Goal: Task Accomplishment & Management: Manage account settings

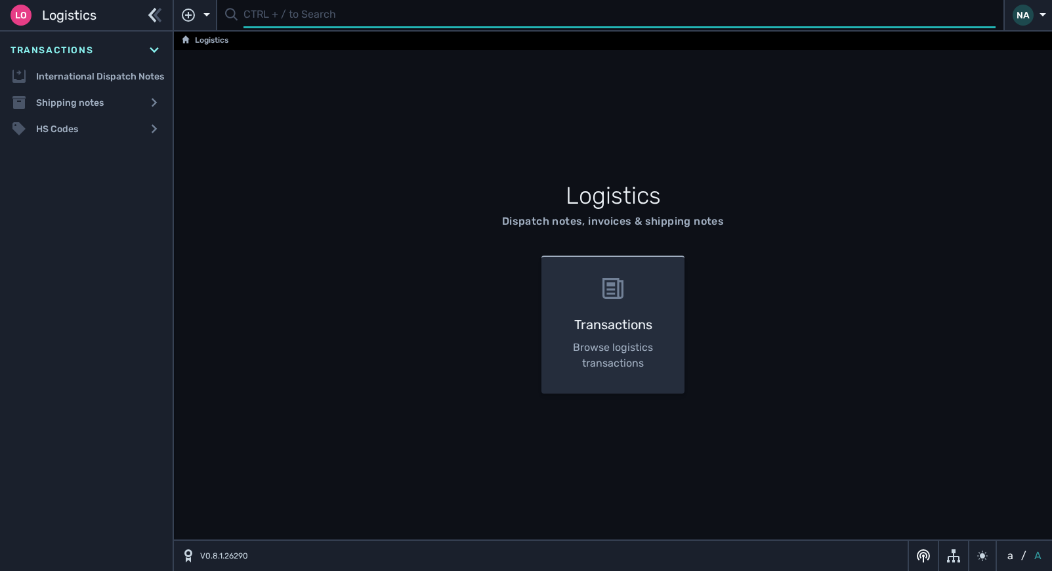
click at [276, 14] on input "text" at bounding box center [620, 16] width 752 height 26
type input "1110328"
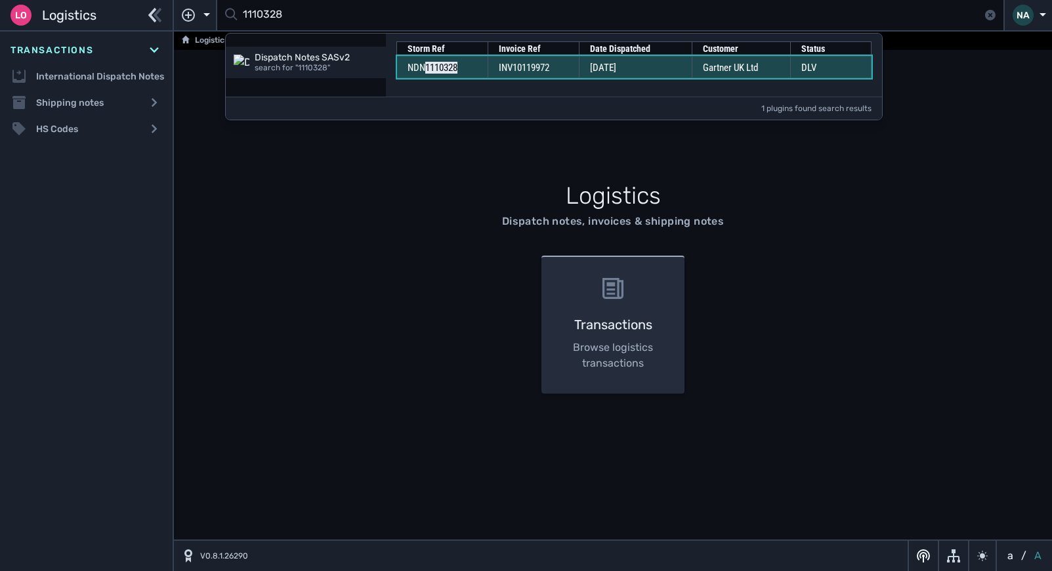
click at [542, 68] on span "INV10119972" at bounding box center [524, 68] width 51 height 12
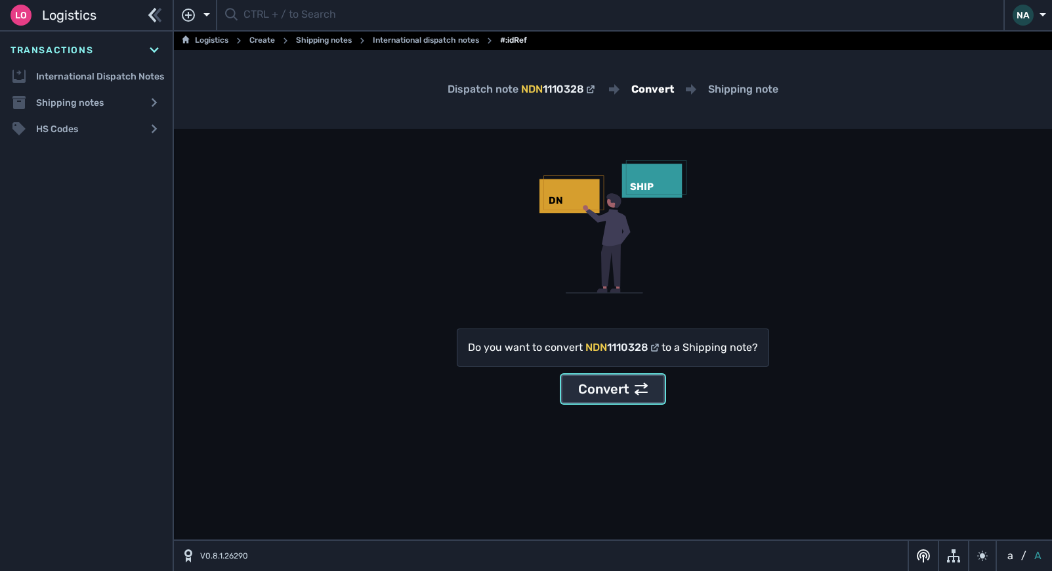
click at [630, 384] on div "Convert" at bounding box center [613, 389] width 70 height 20
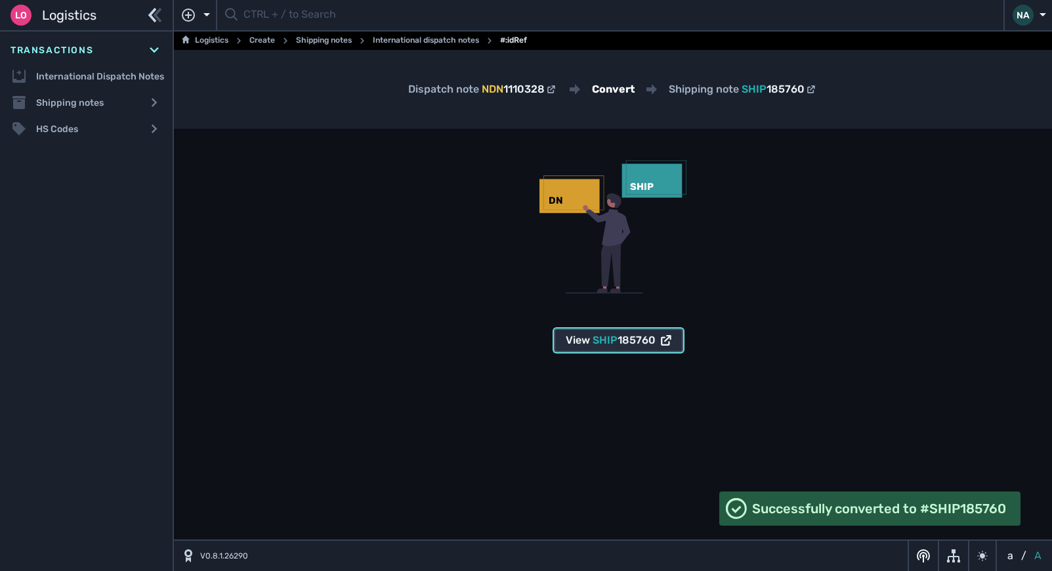
click at [580, 345] on div "View SHIP 185760" at bounding box center [619, 340] width 106 height 16
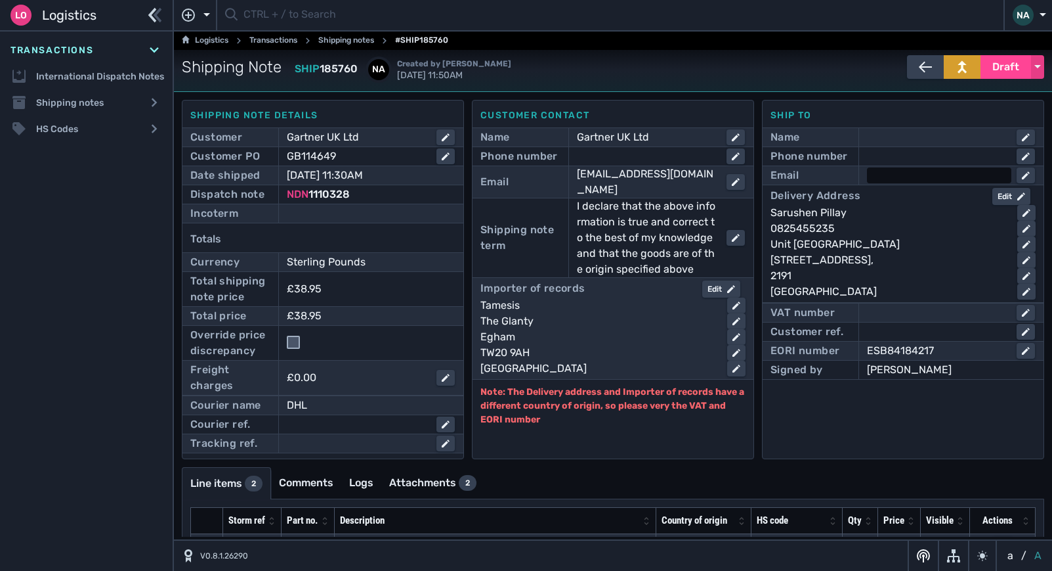
click at [886, 175] on div at bounding box center [939, 175] width 144 height 16
type input "[EMAIL_ADDRESS][DOMAIN_NAME]"
click button "submit" at bounding box center [0, 0] width 0 height 0
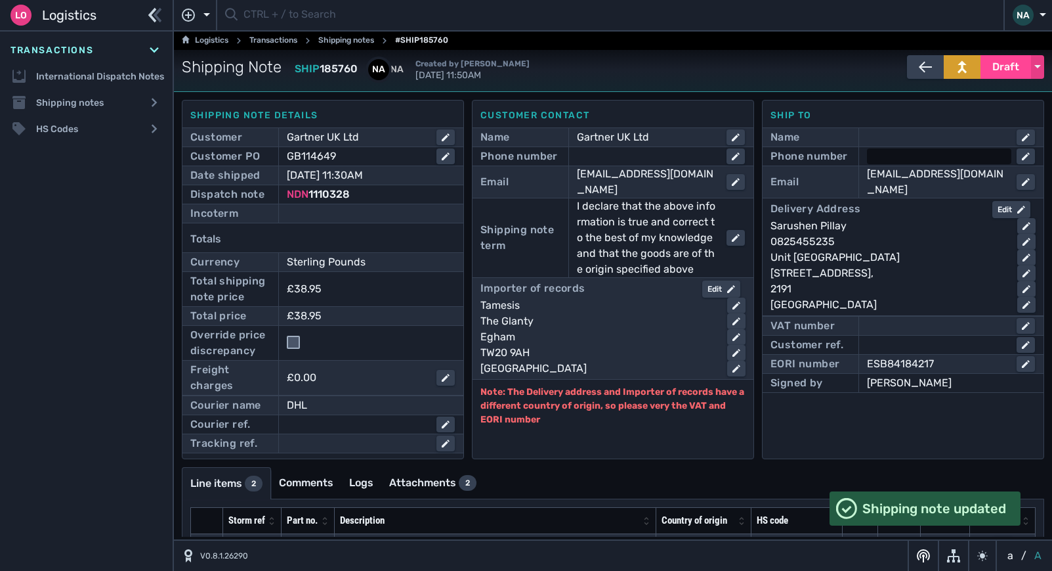
click at [890, 160] on div at bounding box center [939, 156] width 144 height 16
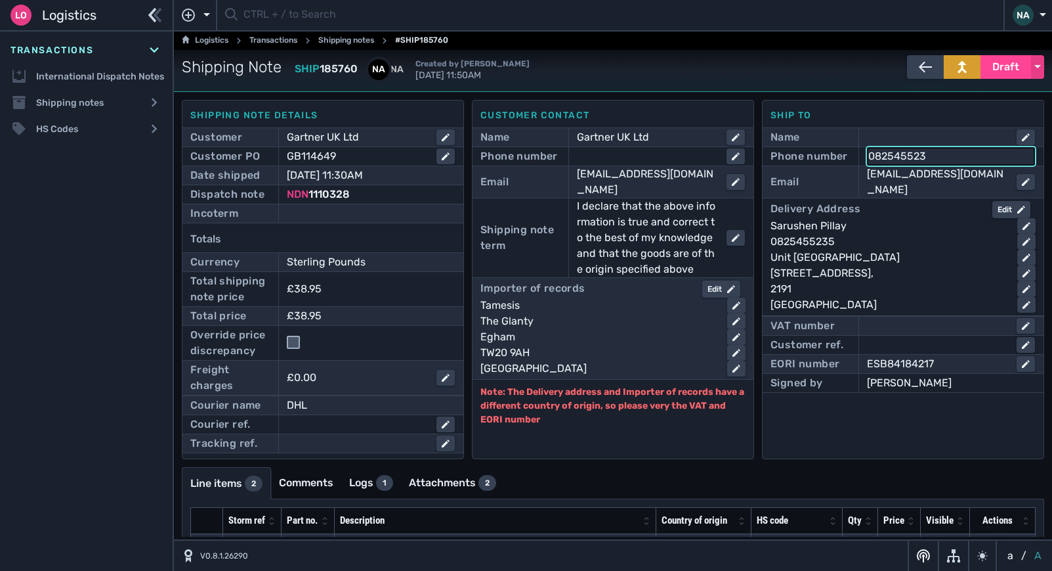
type input "0825455235"
click button "submit" at bounding box center [0, 0] width 0 height 0
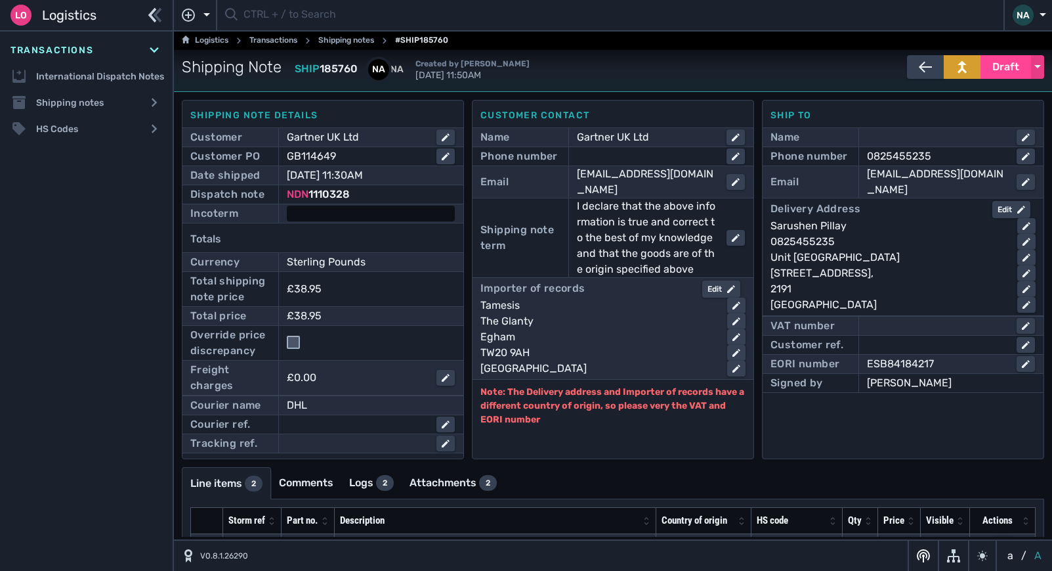
click at [341, 213] on div at bounding box center [371, 213] width 168 height 16
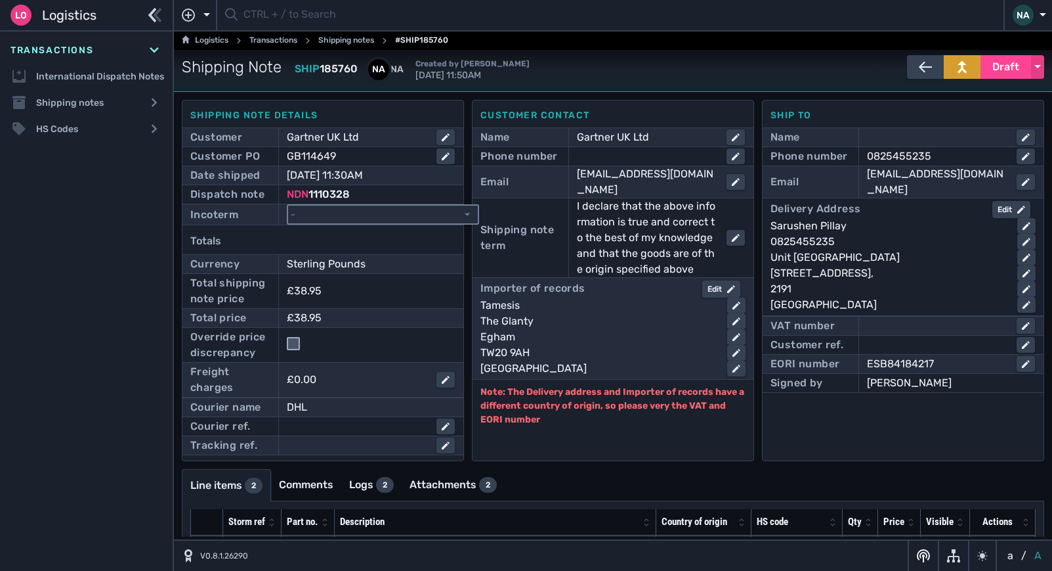
click at [341, 213] on select "- Ex Works - EXW Free Carrier - FCA Carriage Paid To - CPT Carriage Insurance P…" at bounding box center [383, 214] width 190 height 18
select select "[object Object]"
click at [288, 205] on select "- Ex Works - EXW Free Carrier - FCA Carriage Paid To - CPT Carriage Insurance P…" at bounding box center [383, 214] width 190 height 18
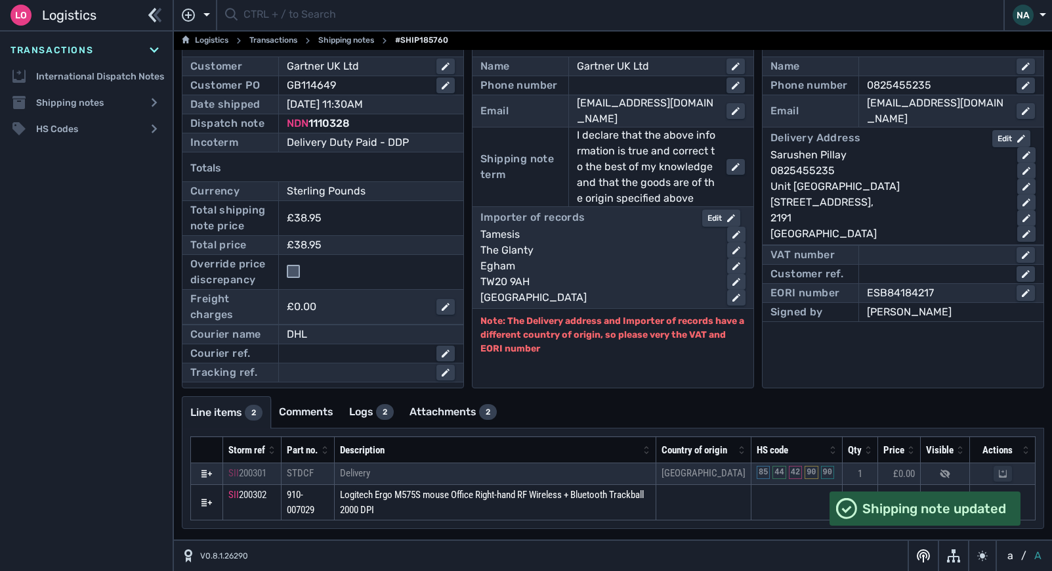
scroll to position [86, 0]
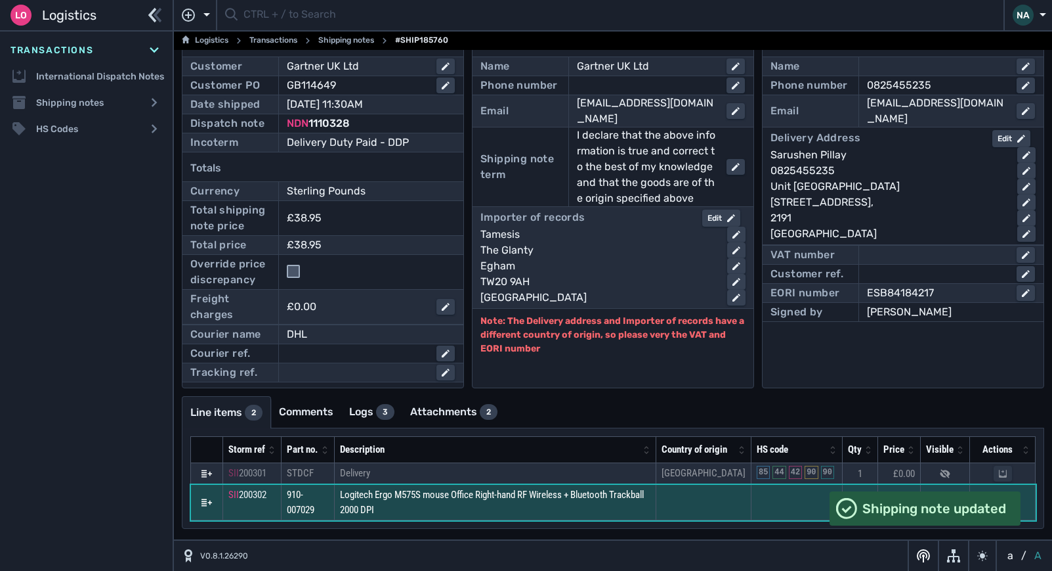
click at [502, 510] on td "Logitech Ergo M575S mouse Office Right-hand RF Wireless + Bluetooth Trackball 2…" at bounding box center [496, 502] width 322 height 35
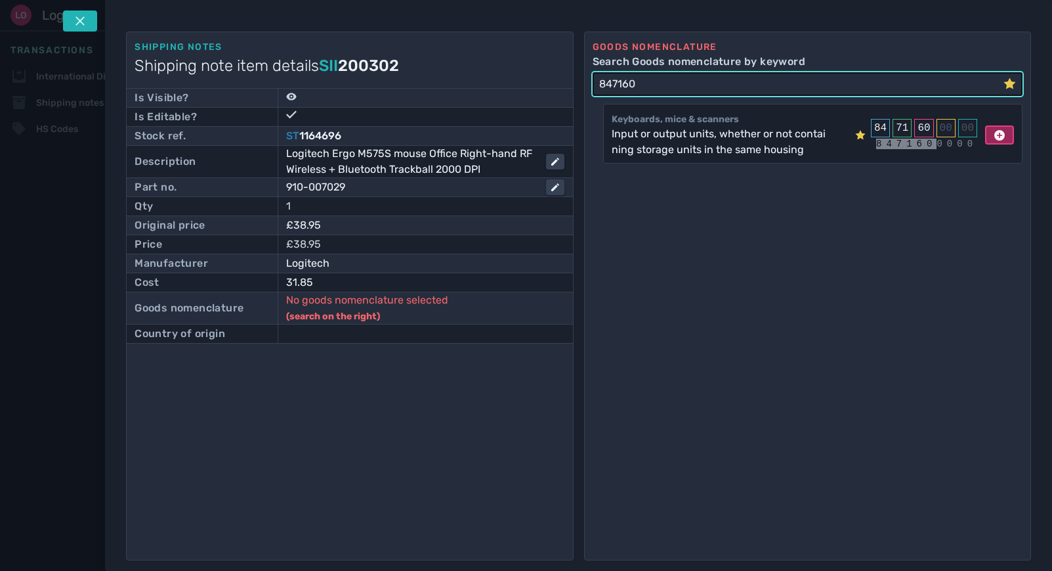
type input "847160"
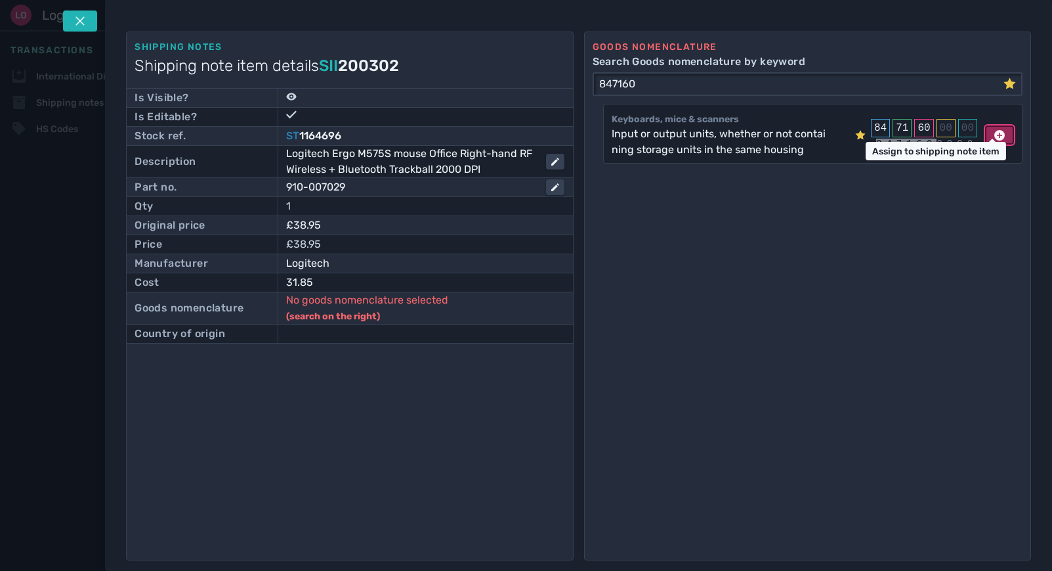
click at [995, 137] on icon at bounding box center [1000, 135] width 11 height 11
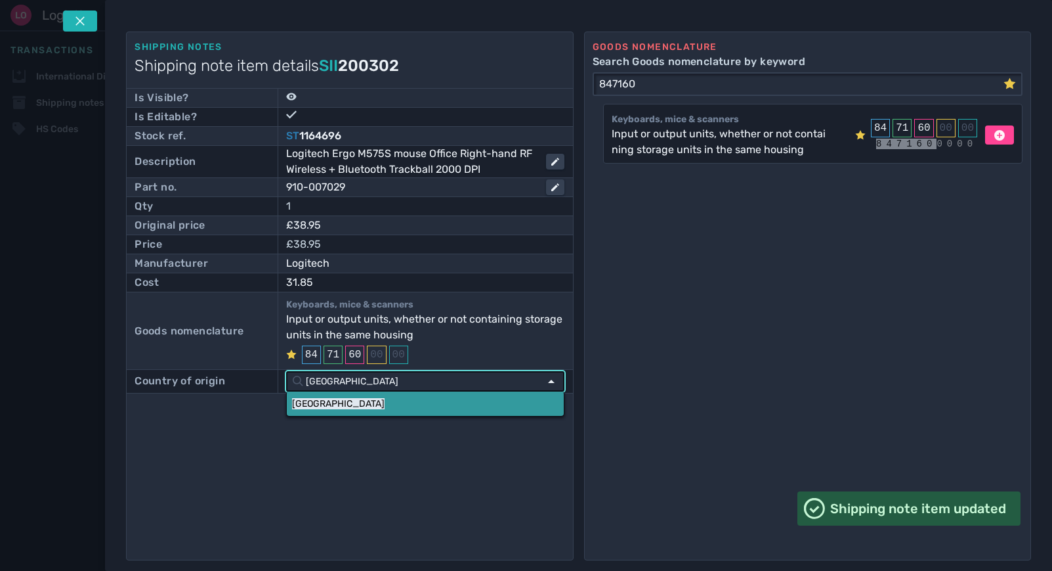
click at [311, 402] on mark "[GEOGRAPHIC_DATA]" at bounding box center [338, 403] width 93 height 11
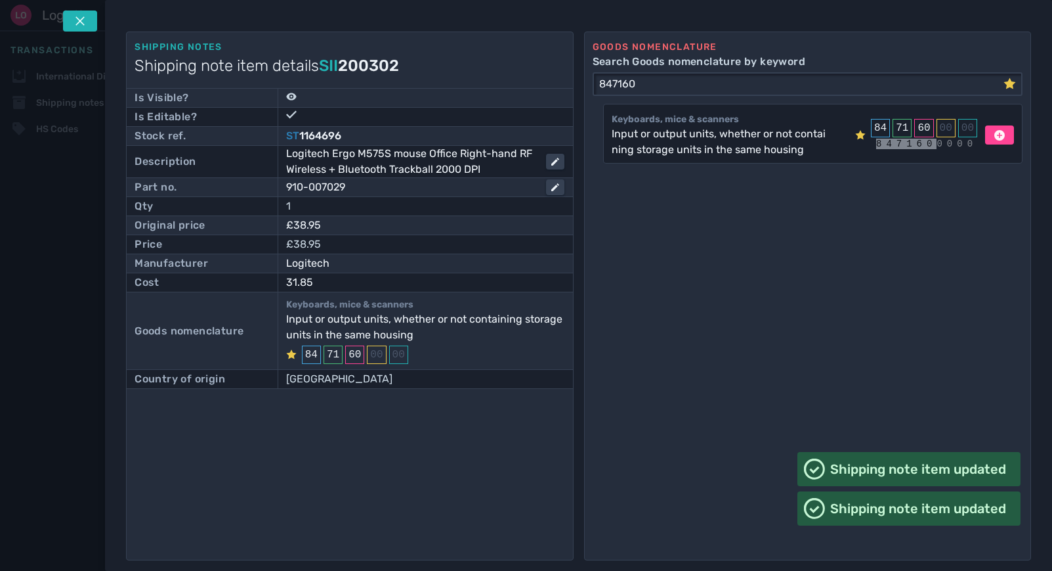
click at [70, 17] on button at bounding box center [80, 21] width 34 height 21
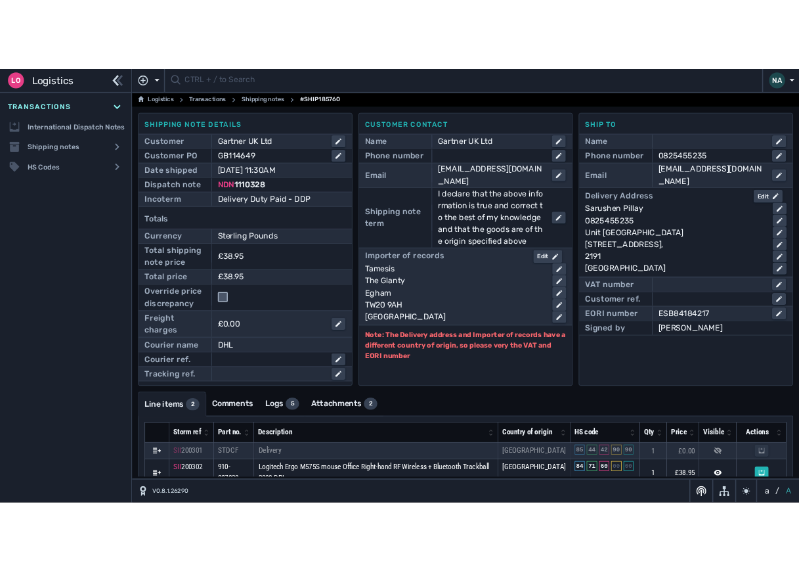
scroll to position [0, 0]
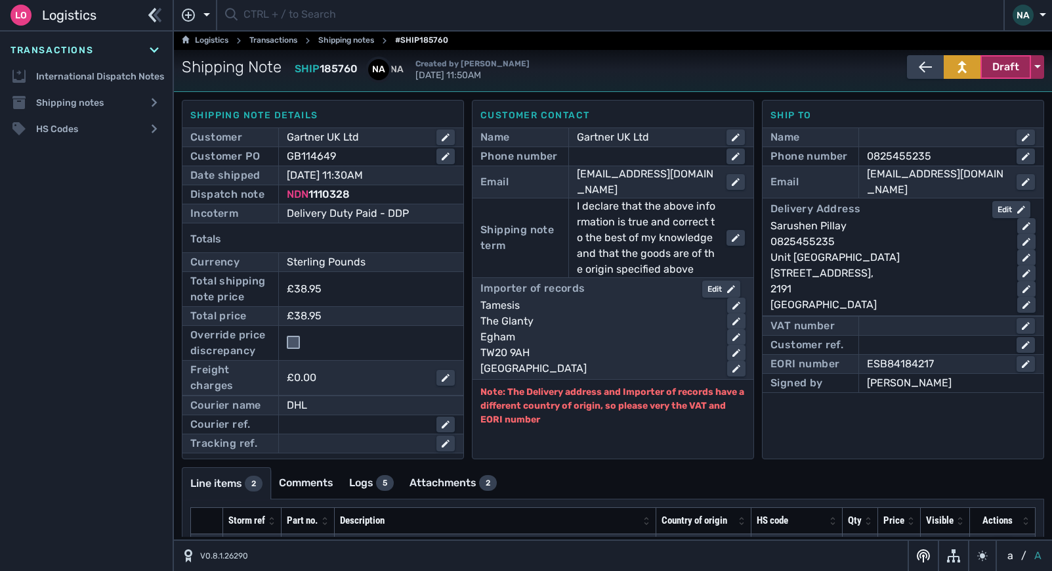
click at [999, 67] on span "Draft" at bounding box center [1006, 67] width 27 height 16
click at [947, 94] on div "Dispatched" at bounding box center [981, 94] width 125 height 26
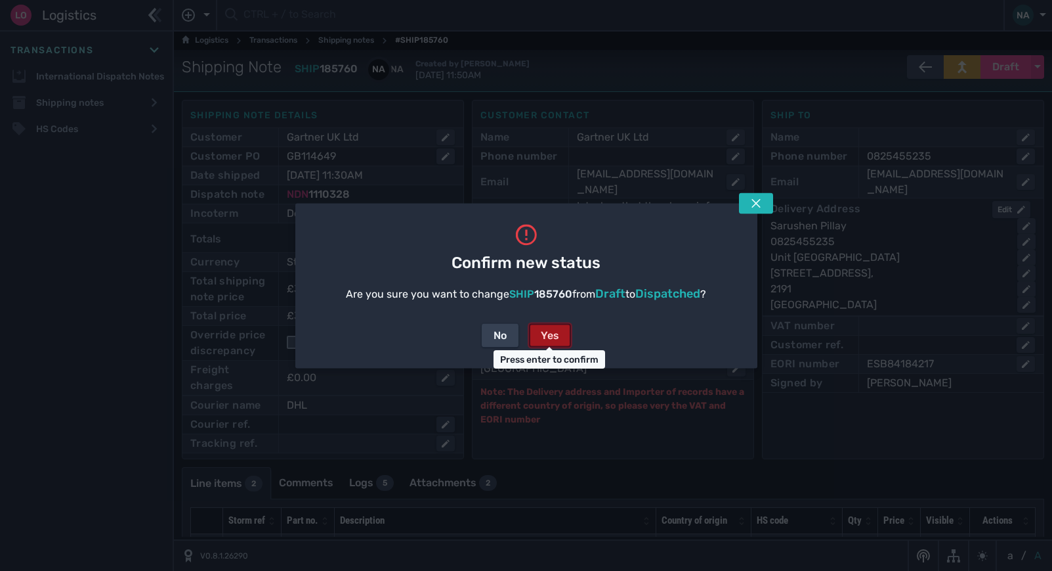
click at [557, 327] on div "Yes" at bounding box center [550, 335] width 18 height 16
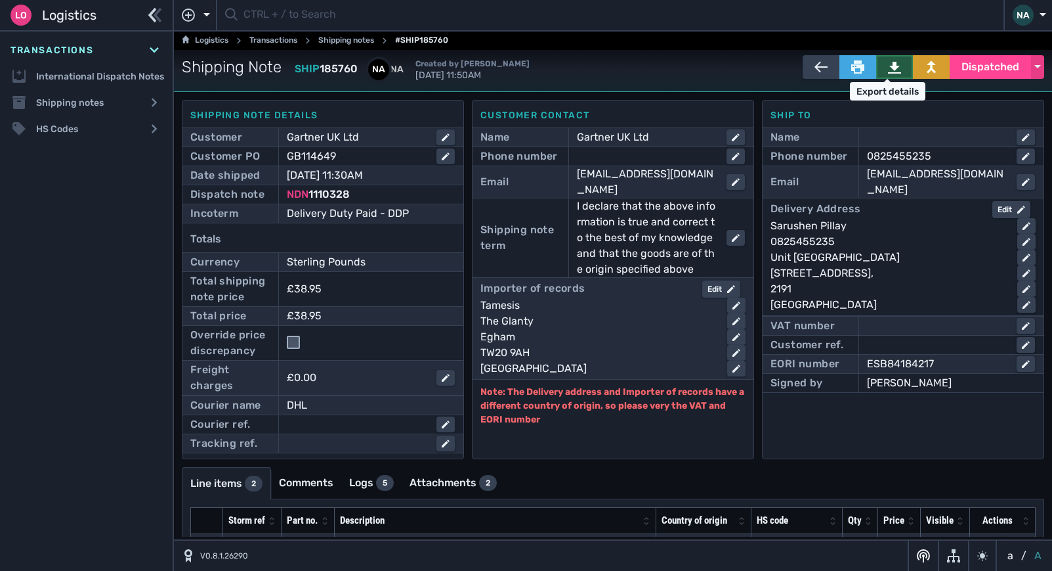
click at [888, 68] on icon at bounding box center [894, 66] width 13 height 13
